Goal: Obtain resource: Download file/media

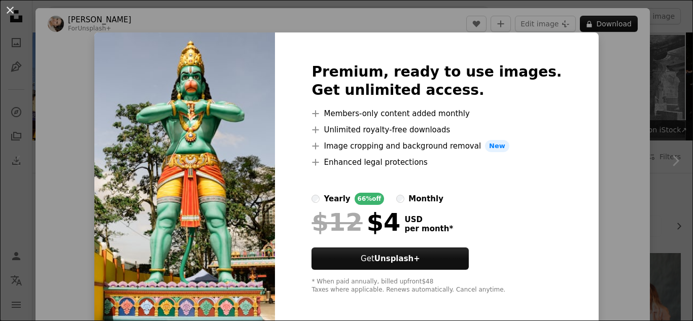
scroll to position [304, 0]
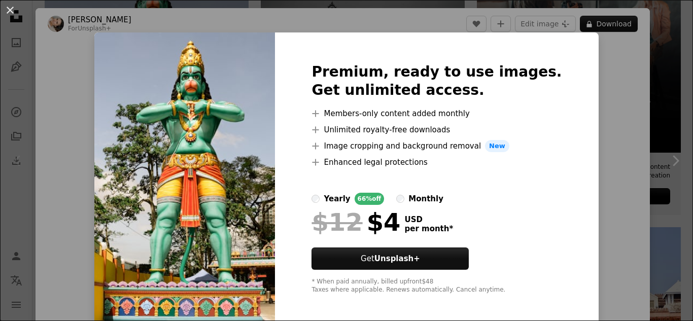
click at [609, 108] on div "An X shape Premium, ready to use images. Get unlimited access. A plus sign Memb…" at bounding box center [346, 160] width 693 height 321
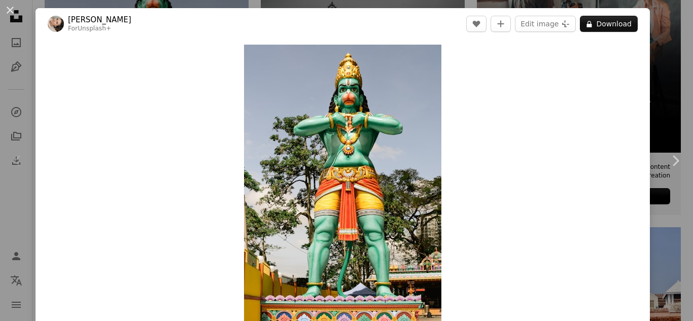
click at [657, 51] on div "An X shape Chevron left Chevron right [PERSON_NAME] For Unsplash+ A heart A plu…" at bounding box center [346, 160] width 693 height 321
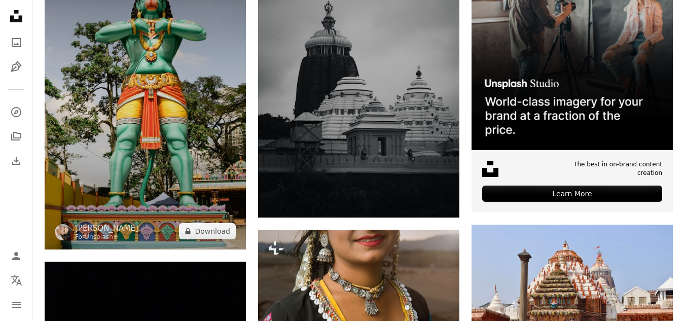
drag, startPoint x: 129, startPoint y: 104, endPoint x: 112, endPoint y: 113, distance: 19.3
click at [112, 113] on img at bounding box center [145, 99] width 201 height 300
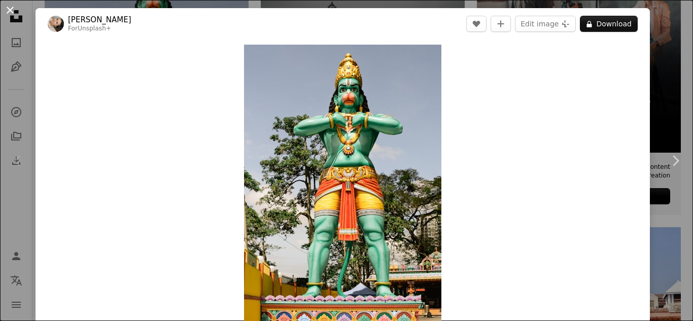
click at [6, 5] on button "An X shape" at bounding box center [10, 10] width 12 height 12
